Goal: Task Accomplishment & Management: Use online tool/utility

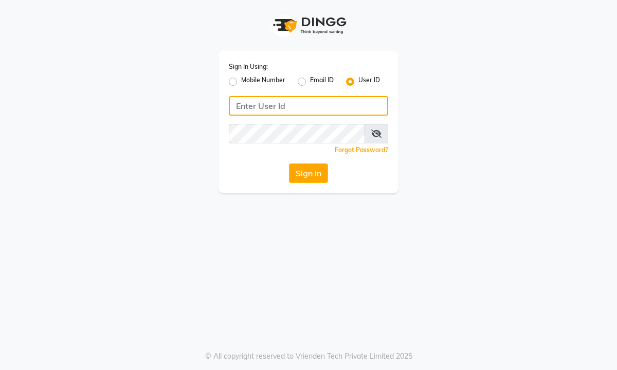
click at [344, 102] on input "Username" at bounding box center [309, 106] width 160 height 20
type input "bahoomakeover"
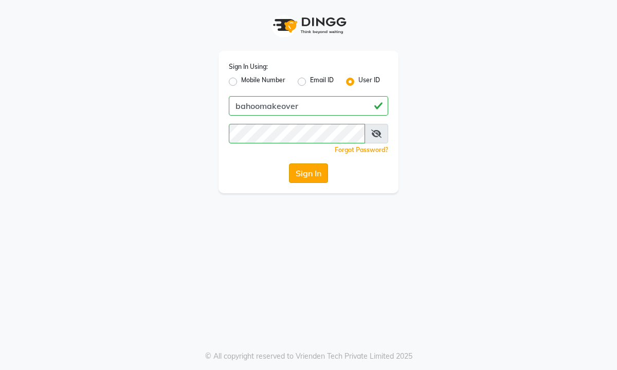
click at [304, 183] on button "Sign In" at bounding box center [308, 174] width 39 height 20
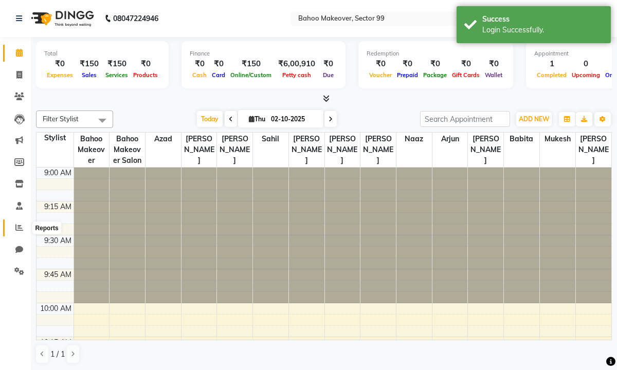
click at [20, 229] on icon at bounding box center [19, 228] width 8 height 8
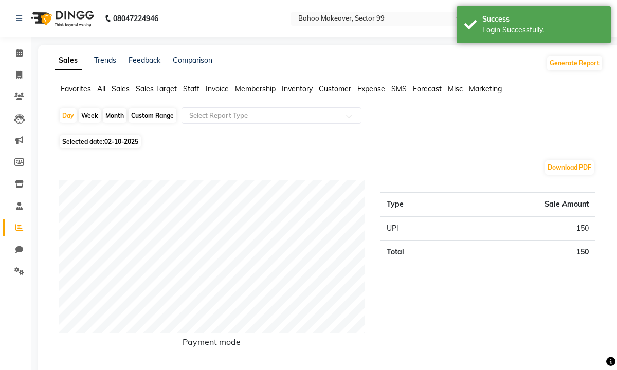
click at [145, 115] on div "Custom Range" at bounding box center [153, 116] width 48 height 14
select select "10"
select select "2025"
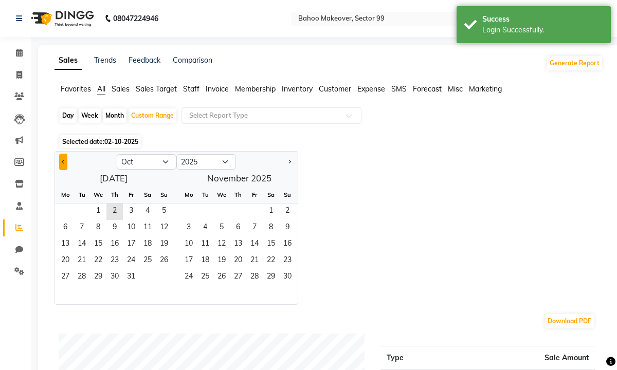
click at [62, 160] on button "Previous month" at bounding box center [63, 162] width 8 height 16
select select "9"
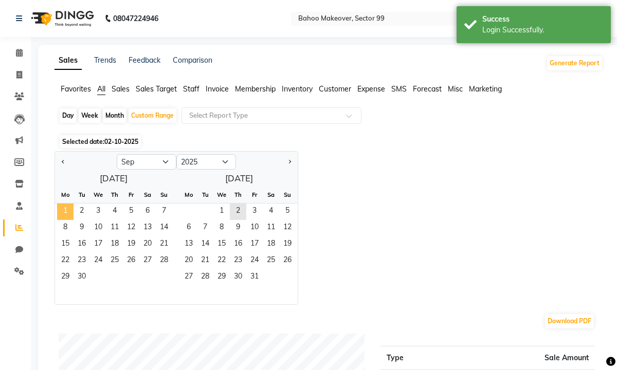
click at [66, 208] on span "1" at bounding box center [65, 212] width 16 height 16
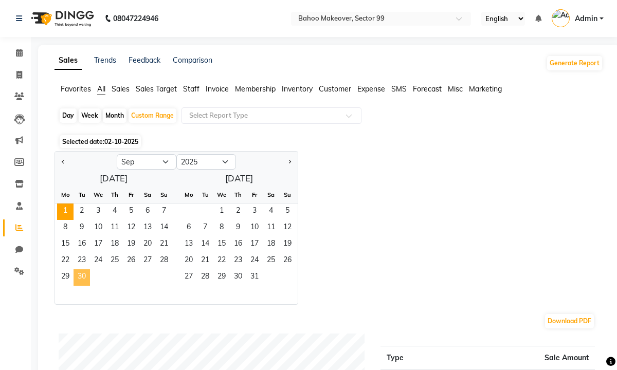
click at [82, 272] on span "30" at bounding box center [82, 278] width 16 height 16
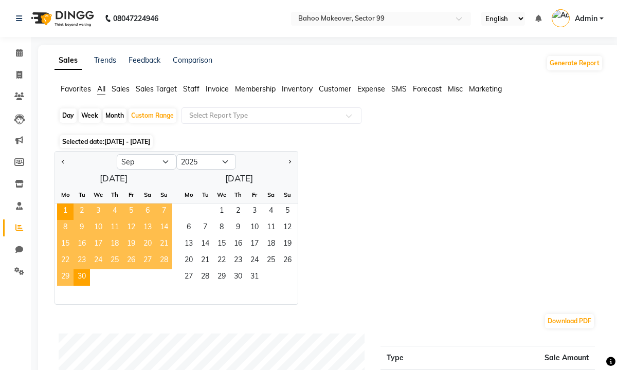
click at [479, 192] on div "Jan Feb Mar Apr May Jun Jul Aug Sep Oct Nov Dec 2015 2016 2017 2018 2019 2020 2…" at bounding box center [329, 228] width 549 height 154
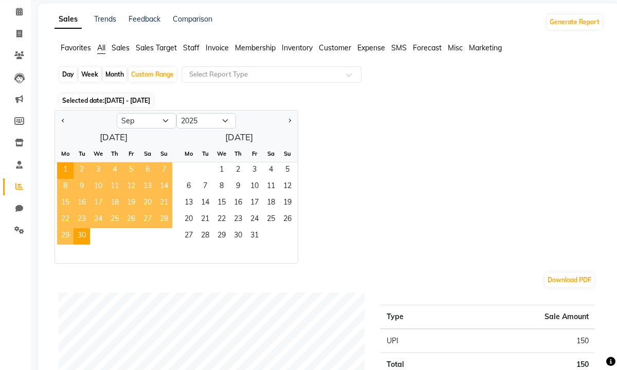
scroll to position [62, 0]
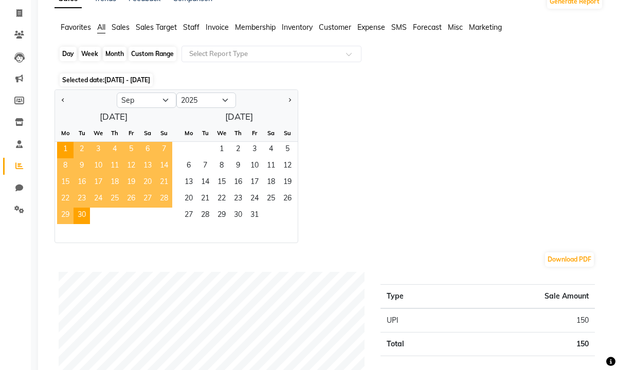
click at [154, 54] on div "Custom Range" at bounding box center [153, 54] width 48 height 14
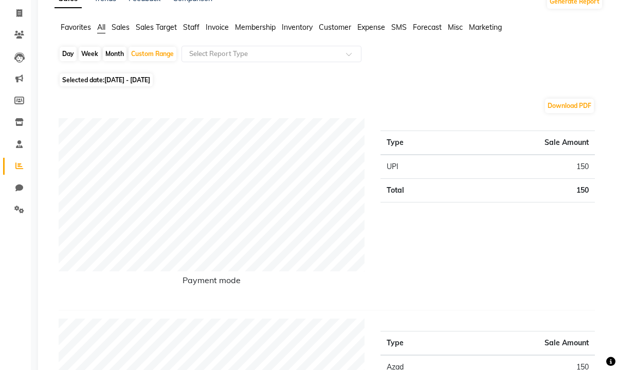
click at [148, 85] on span "Selected date: 01-09-2025 - 30-09-2025" at bounding box center [106, 80] width 93 height 13
select select "9"
select select "2025"
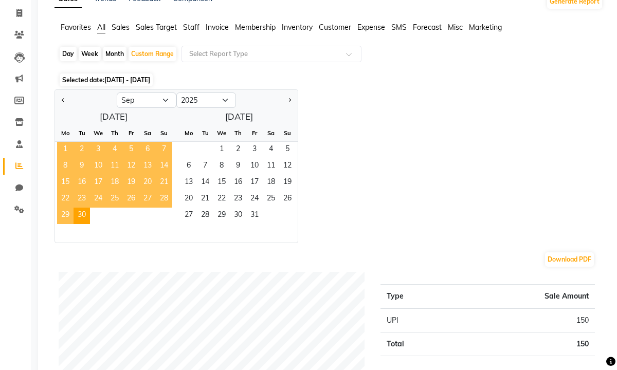
click at [66, 148] on span "1" at bounding box center [65, 150] width 16 height 16
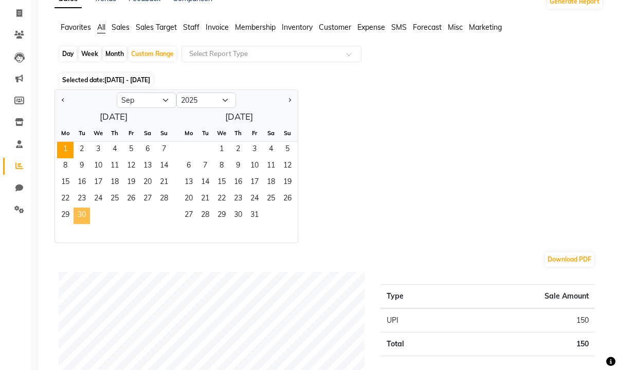
click at [79, 216] on span "30" at bounding box center [82, 216] width 16 height 16
